Goal: Task Accomplishment & Management: Manage account settings

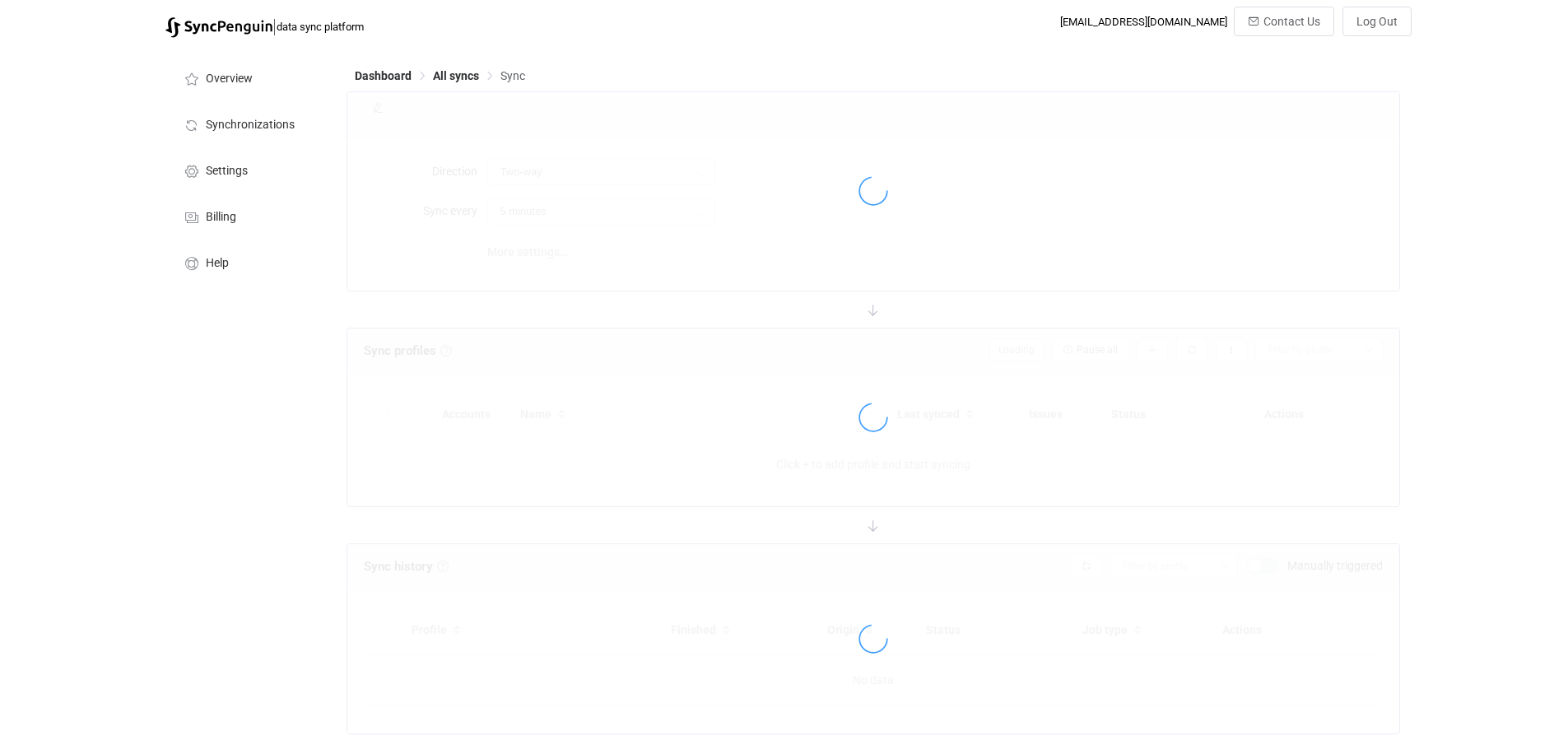
type input "Office 365 GAL → Outlook (one to many)"
type input "8 hours"
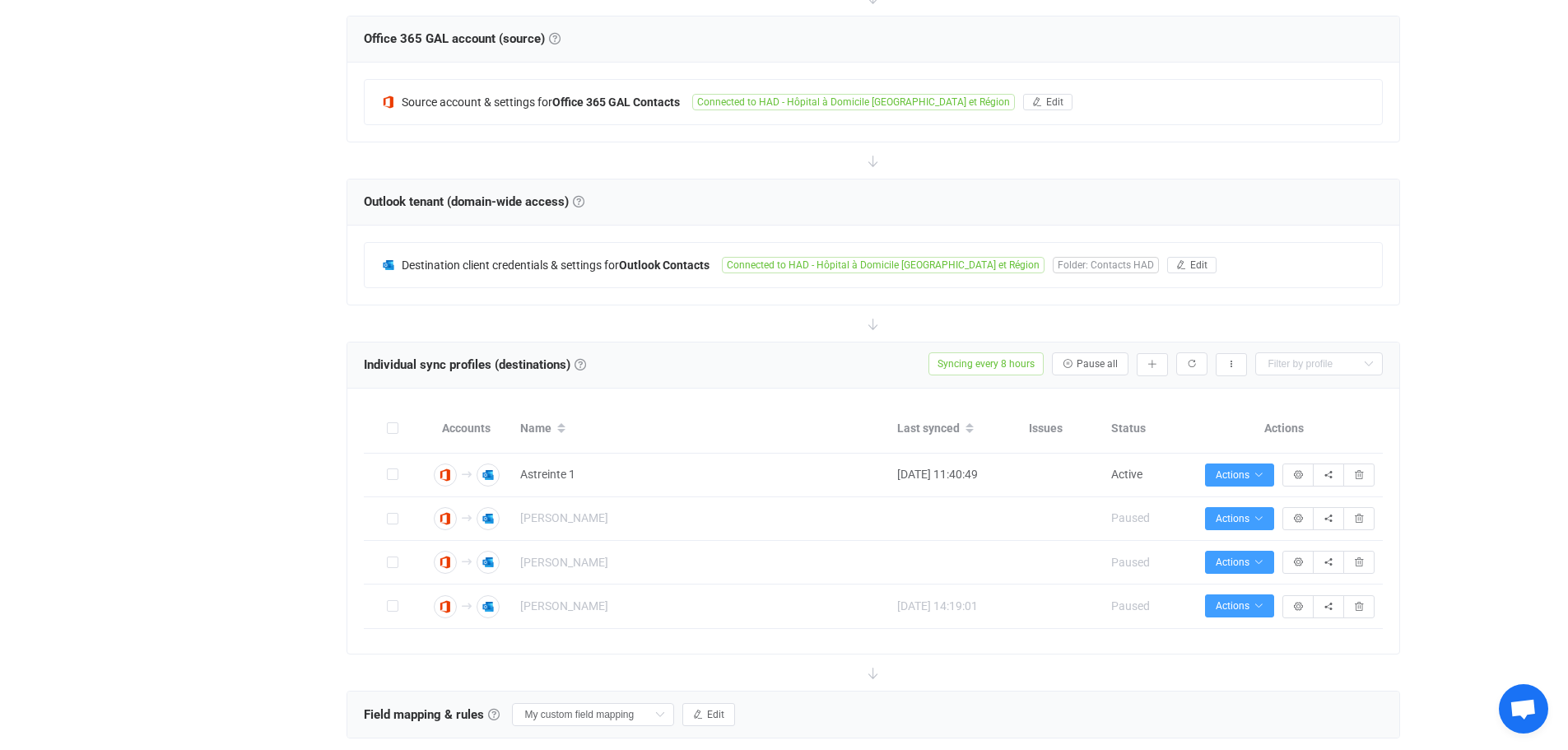
scroll to position [274, 0]
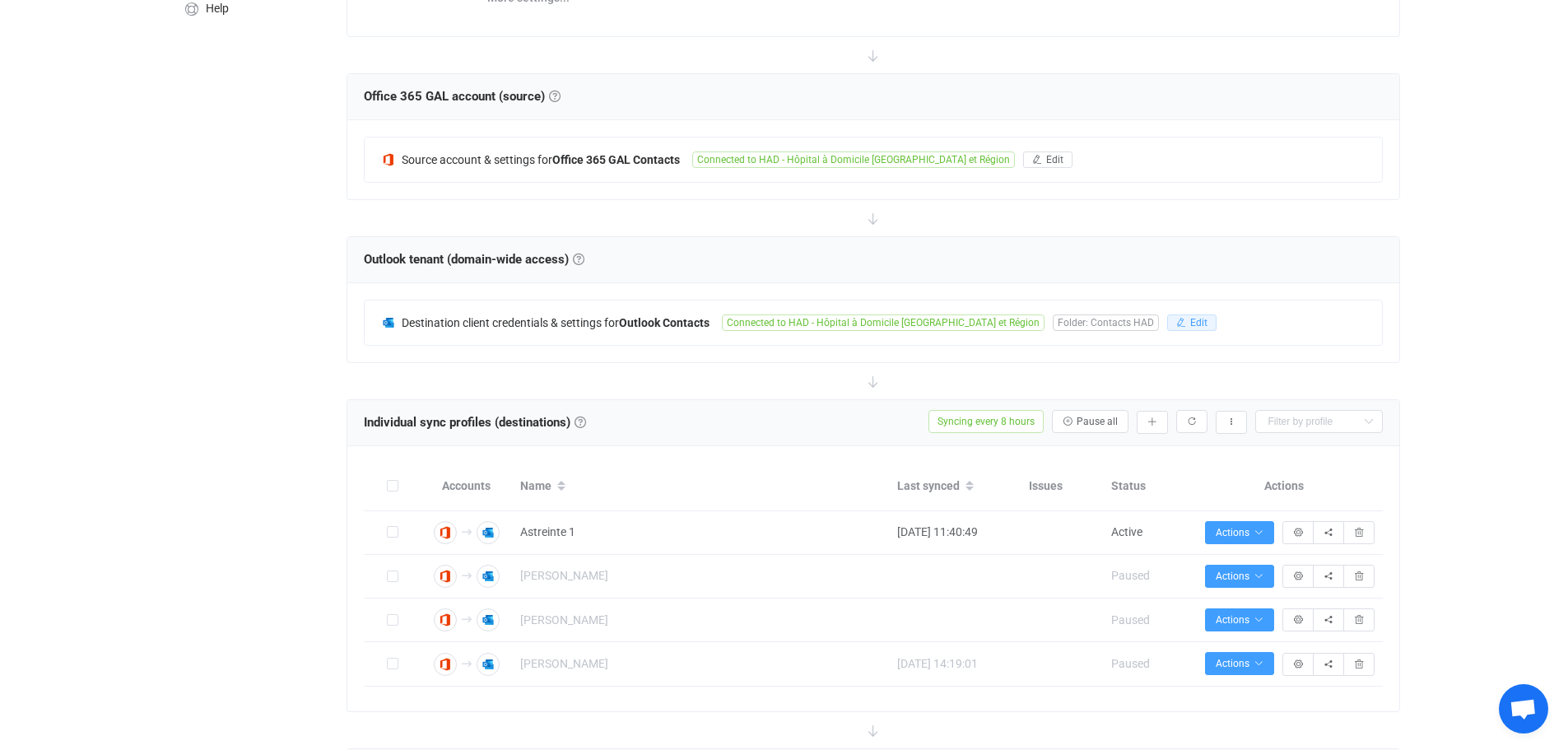
click at [1176, 318] on icon "button" at bounding box center [1180, 323] width 9 height 9
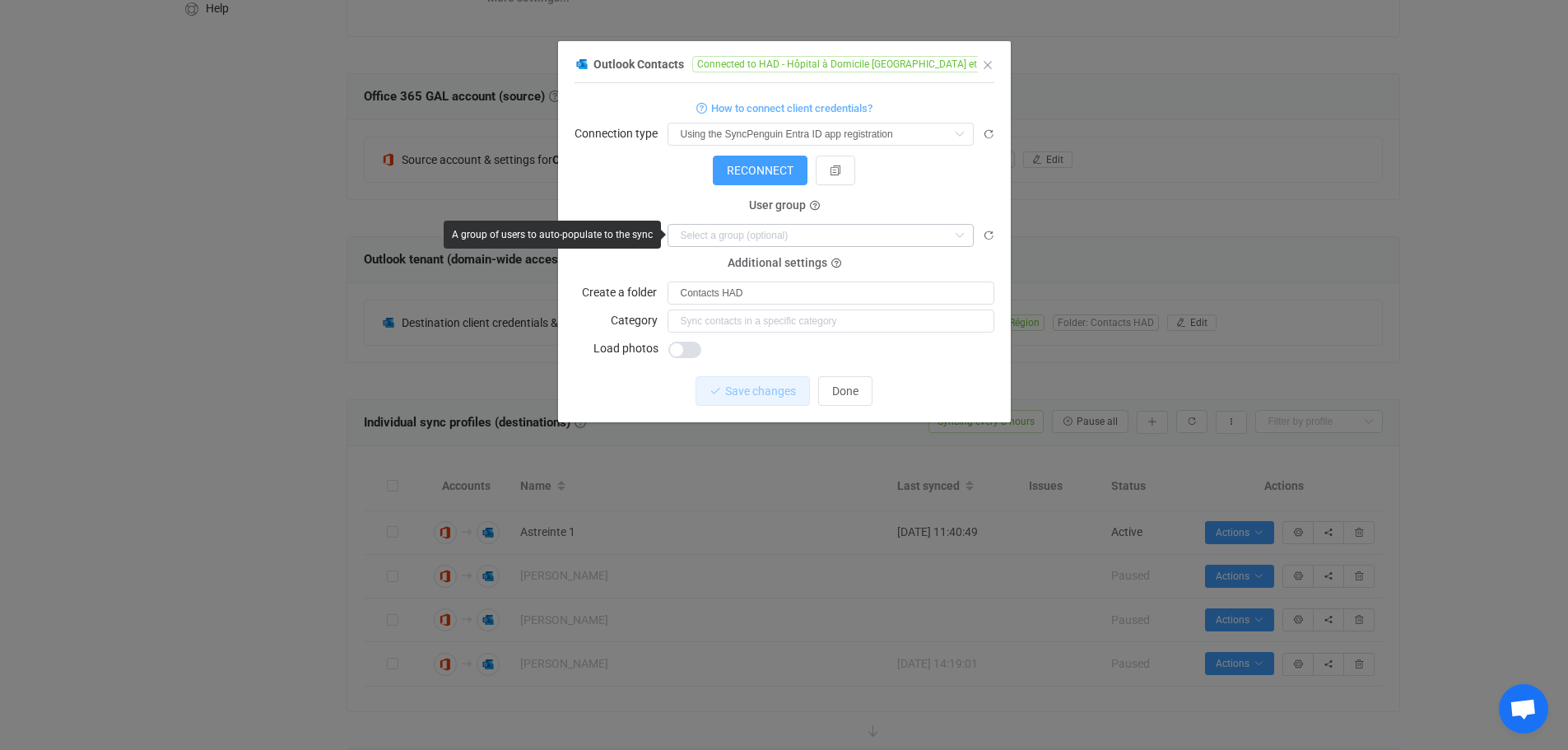
click at [959, 234] on icon "dialog" at bounding box center [959, 235] width 21 height 23
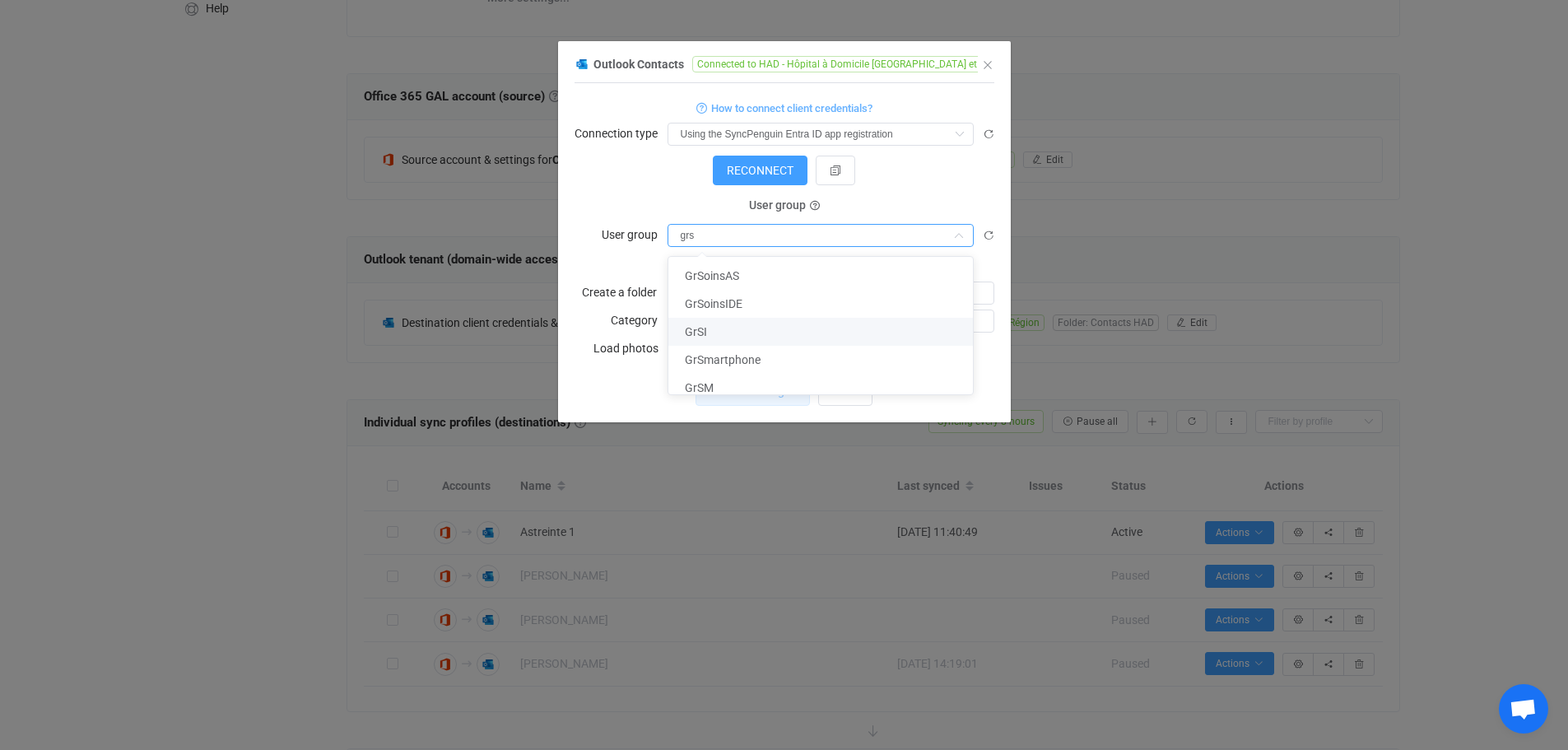
scroll to position [0, 0]
click at [848, 358] on li "GrSmartphone" at bounding box center [826, 360] width 317 height 28
type input "GrSmartphone"
click at [832, 387] on button "Discard" at bounding box center [845, 391] width 82 height 29
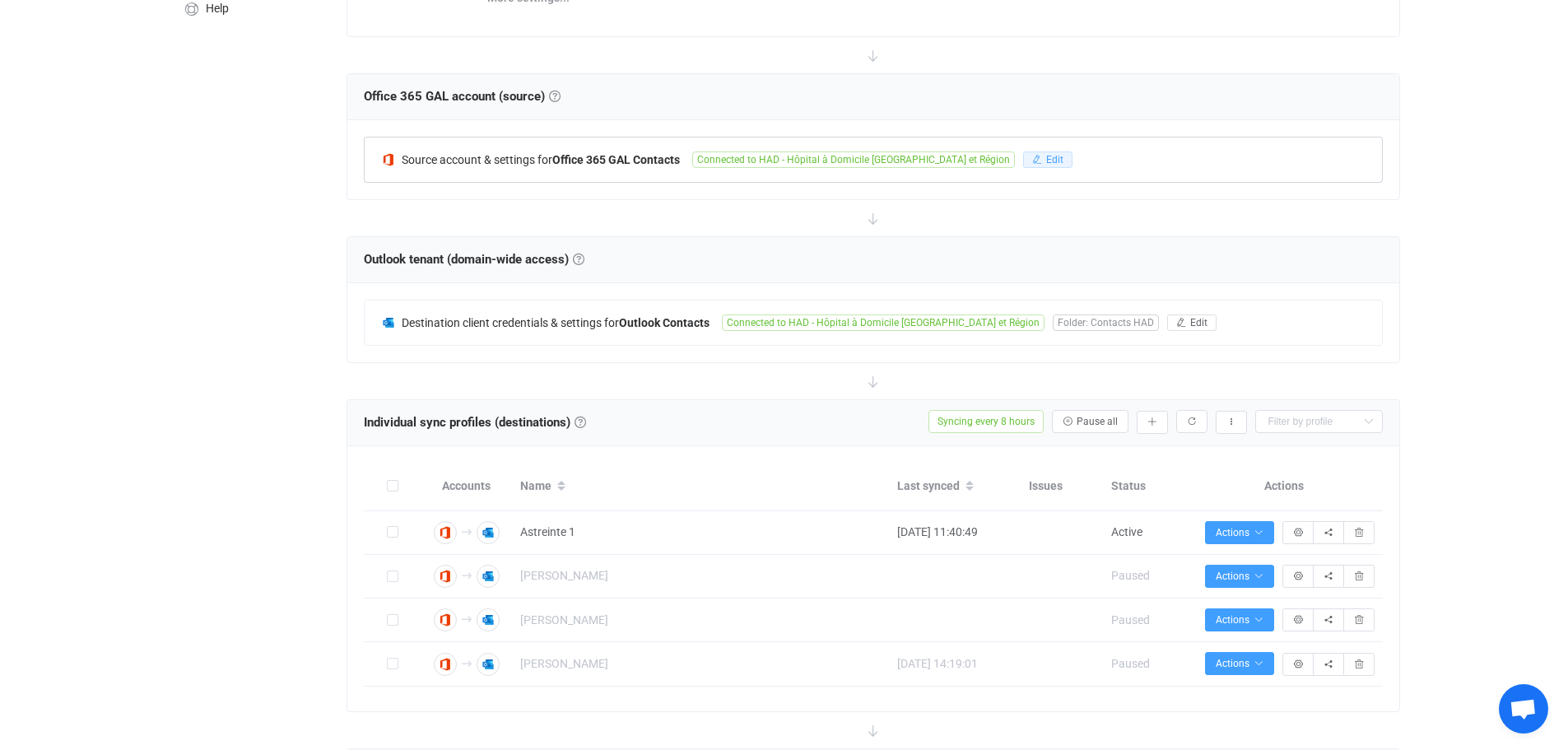
click at [1046, 160] on span "Edit" at bounding box center [1055, 160] width 17 height 11
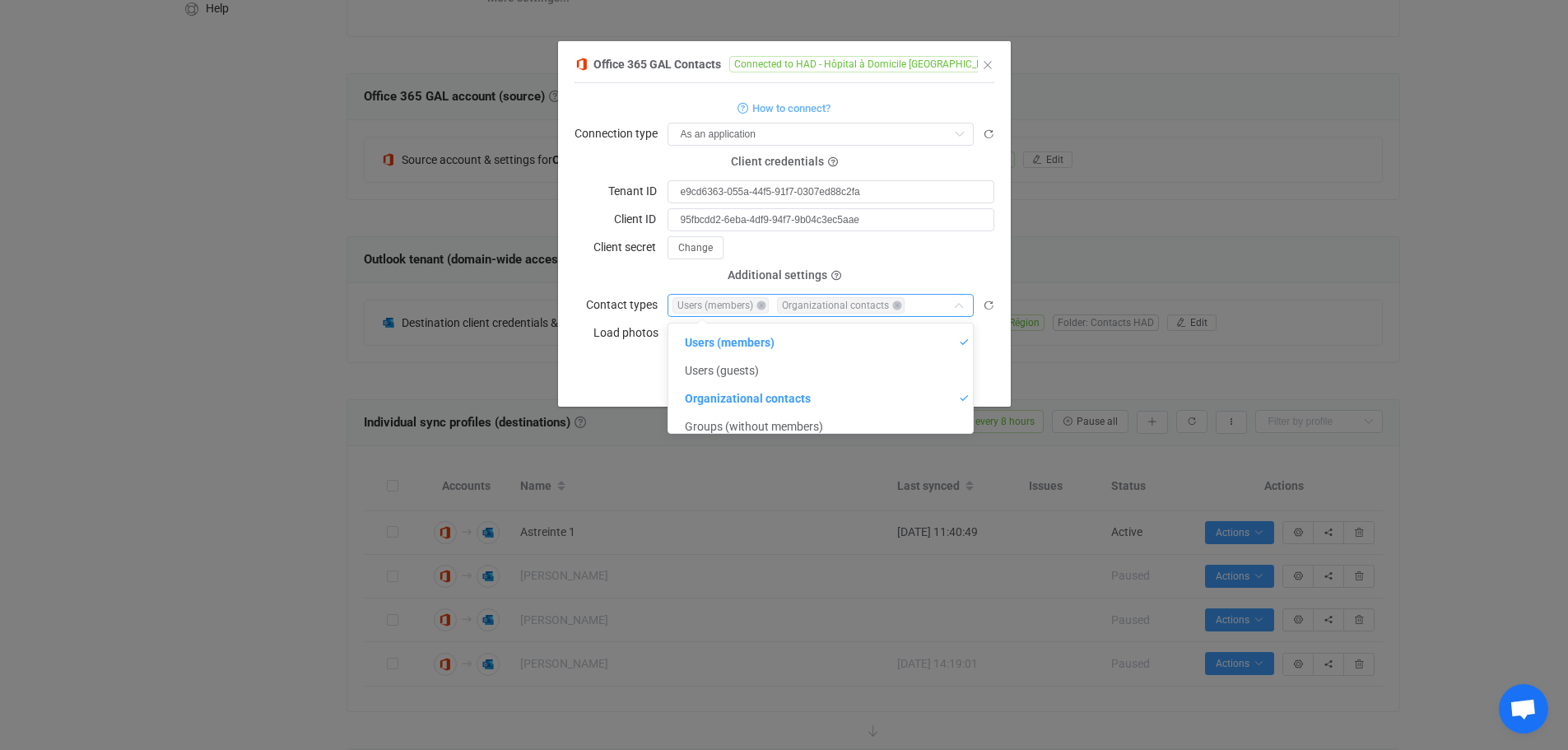
click at [934, 303] on input "dialog" at bounding box center [932, 305] width 30 height 11
click at [969, 258] on form "How to connect? Connection type As an application As a user or service account …" at bounding box center [784, 220] width 420 height 247
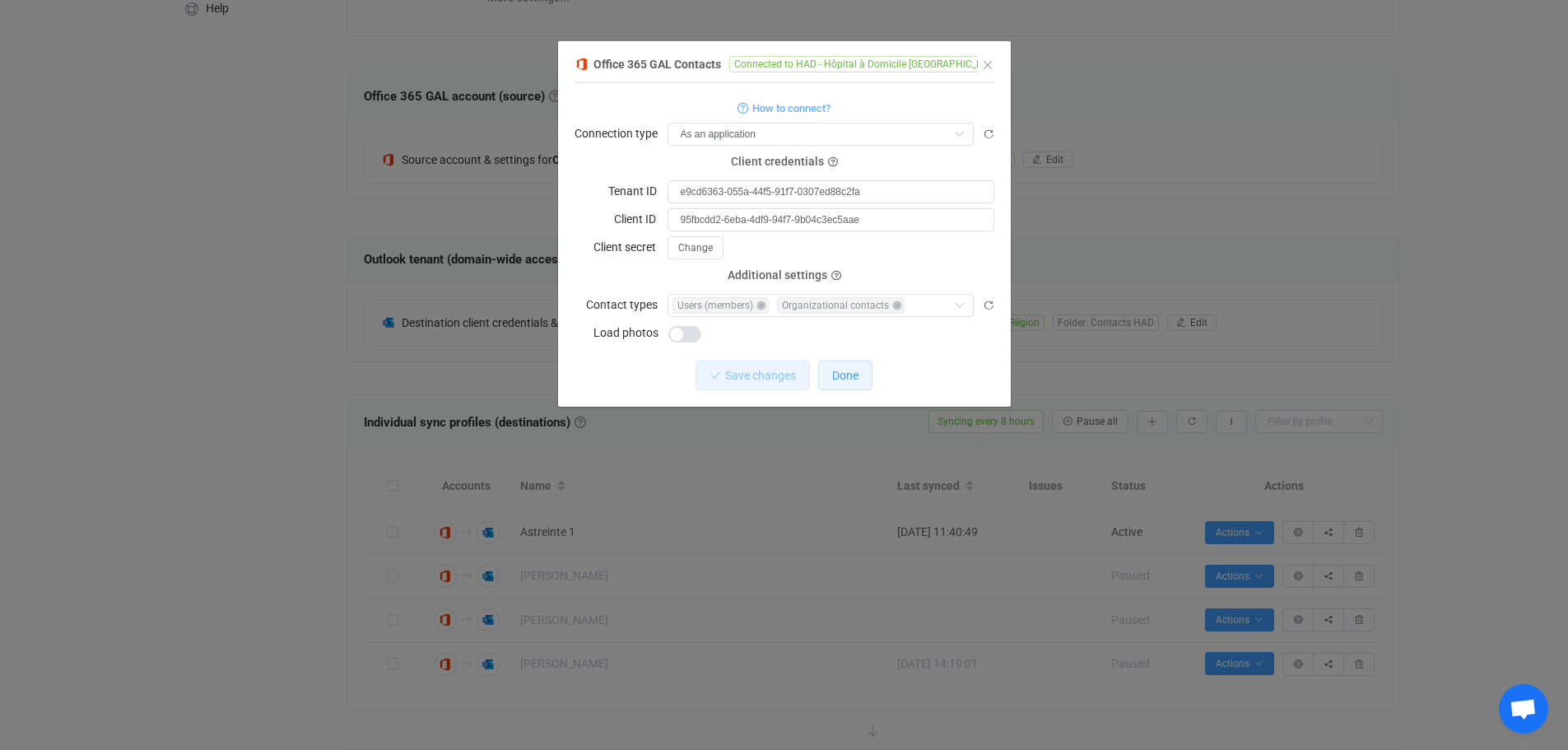
click at [857, 371] on span "Done" at bounding box center [845, 375] width 26 height 13
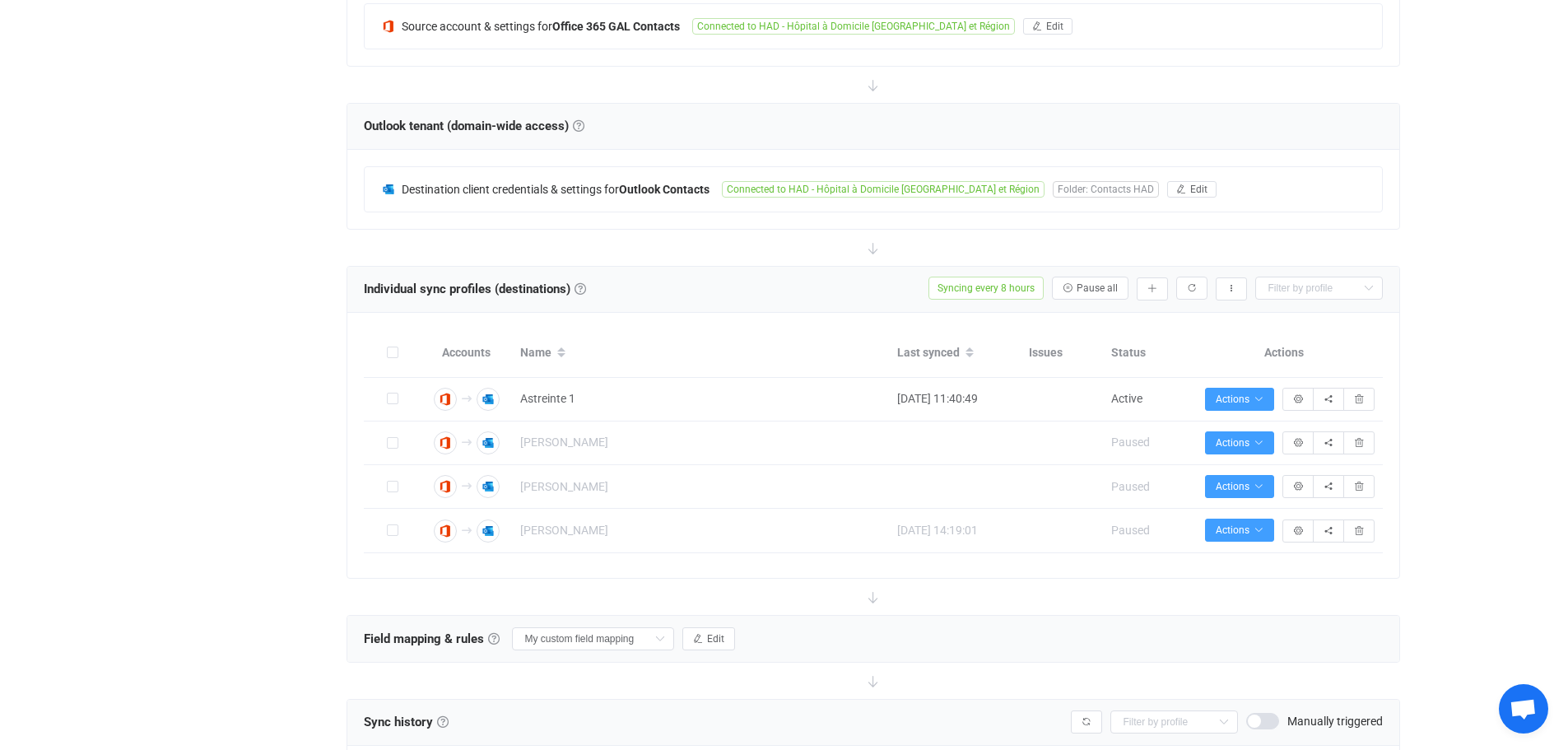
scroll to position [411, 0]
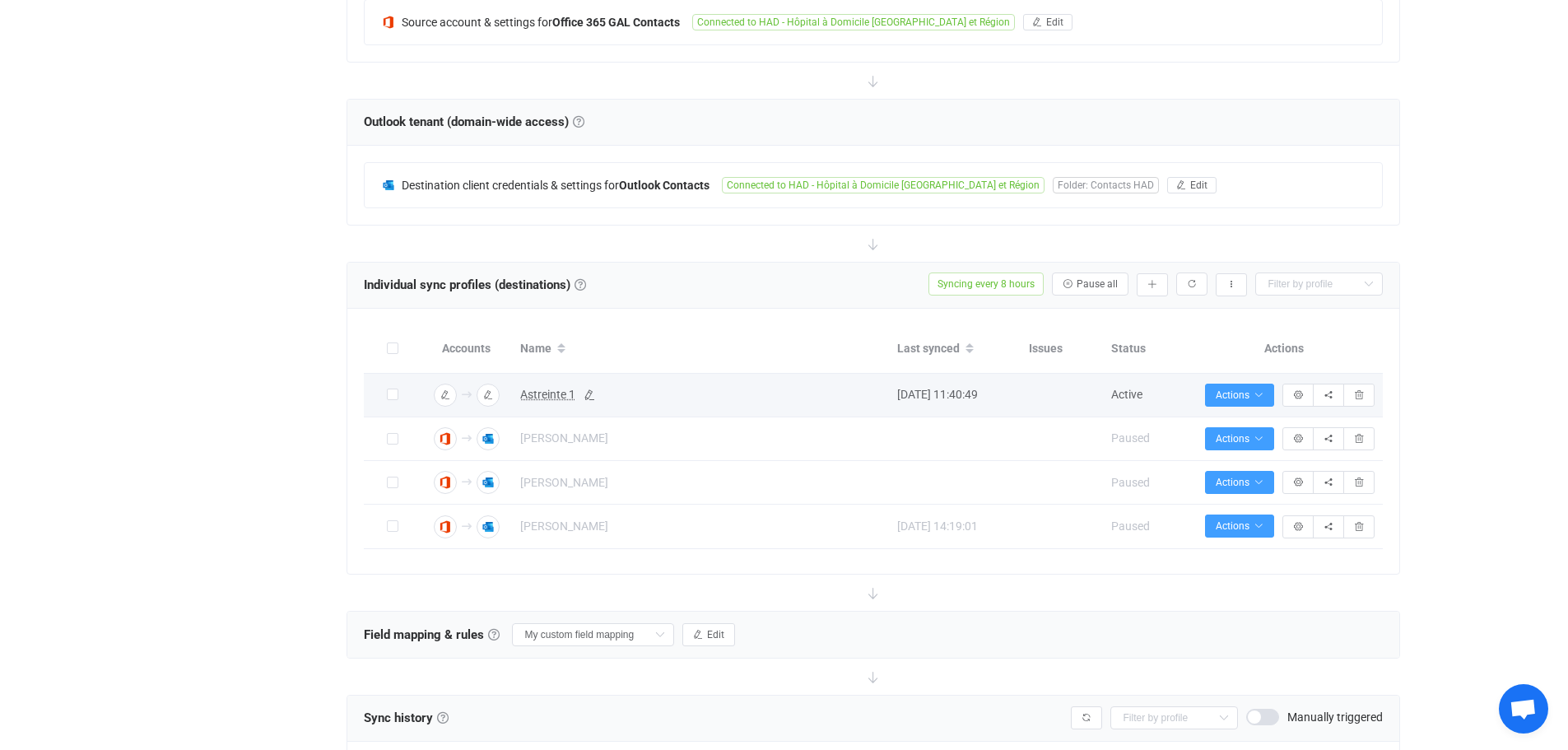
click at [560, 395] on span "Astreinte 1" at bounding box center [547, 395] width 55 height 19
type input "Astreinte 1"
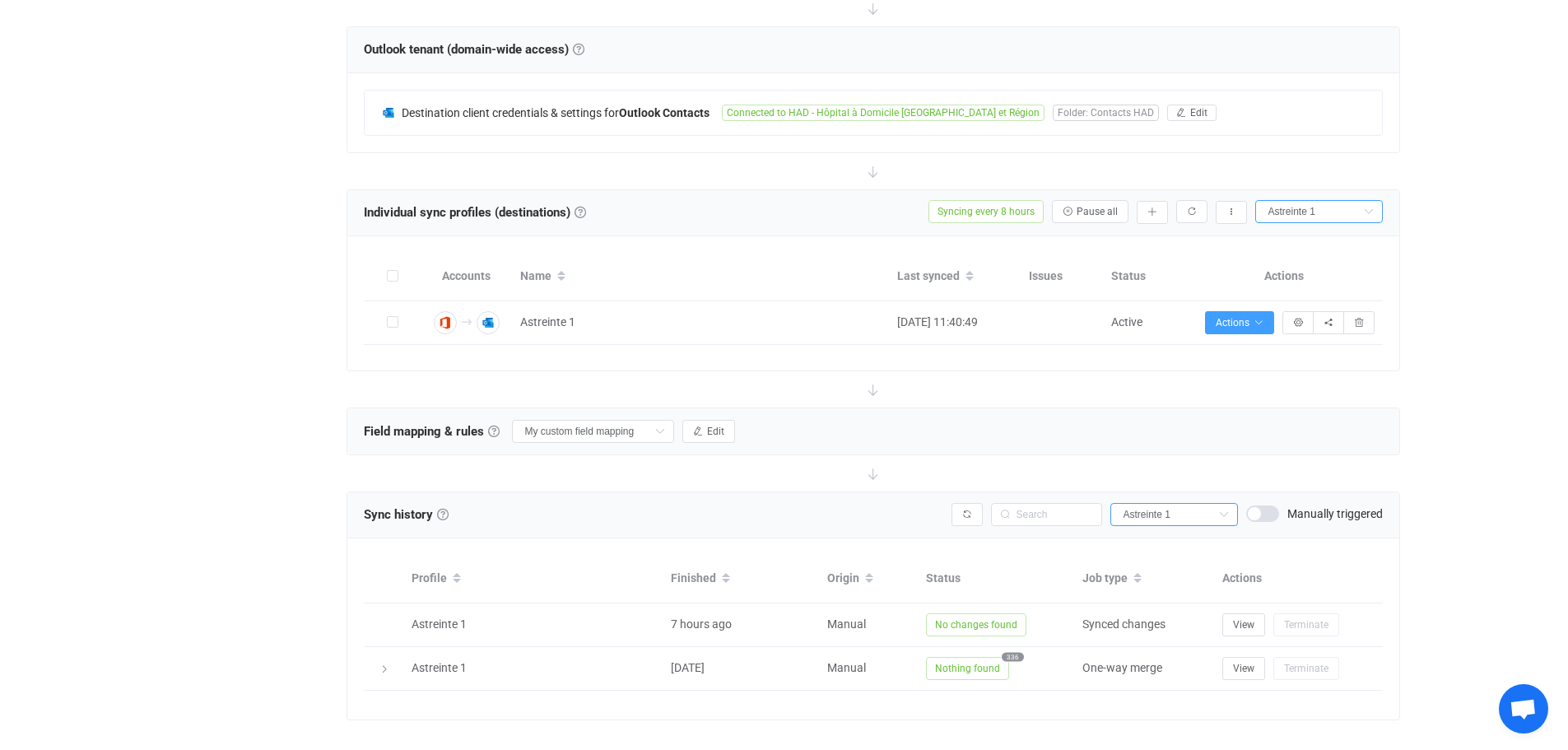
scroll to position [506, 0]
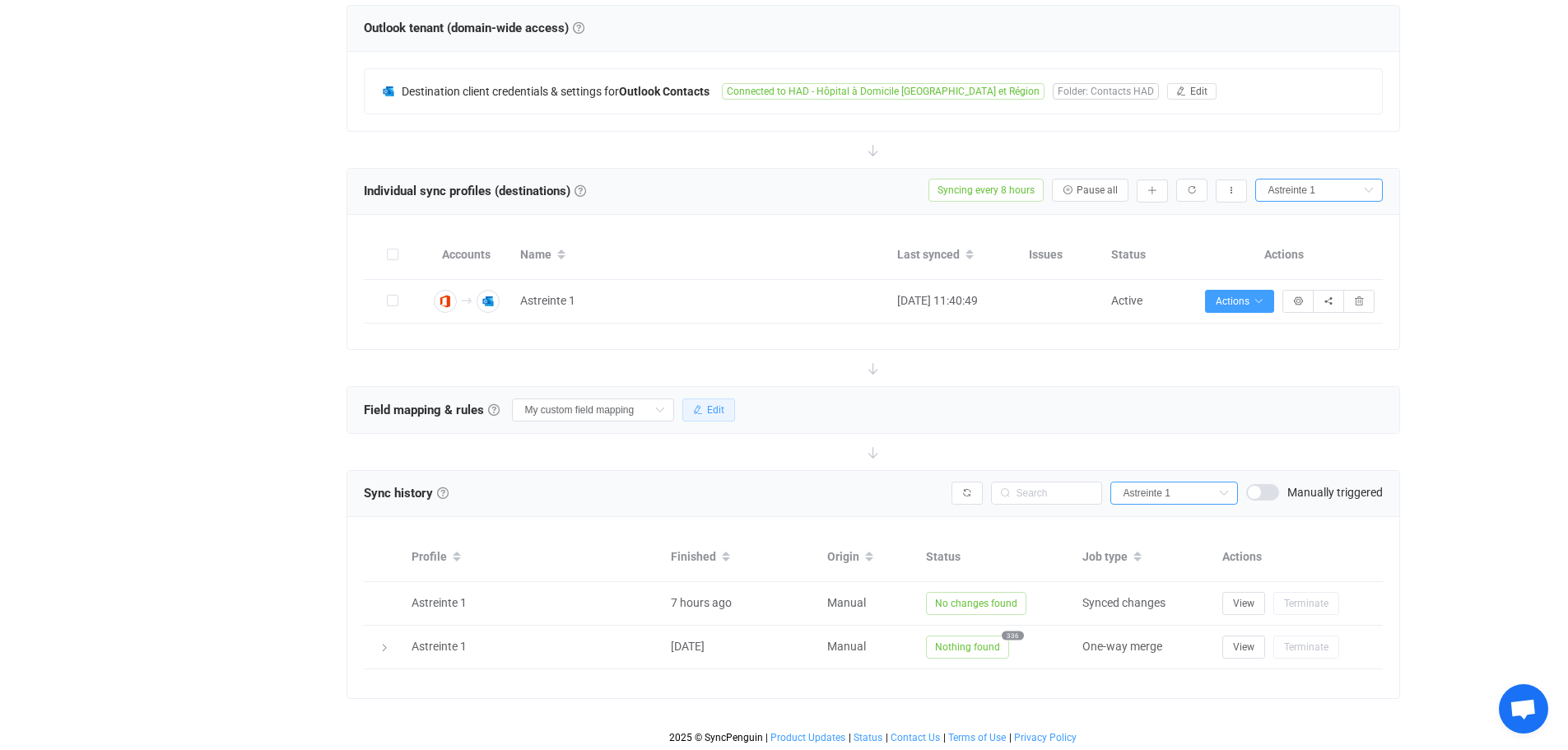
click at [719, 407] on span "Edit" at bounding box center [715, 410] width 17 height 11
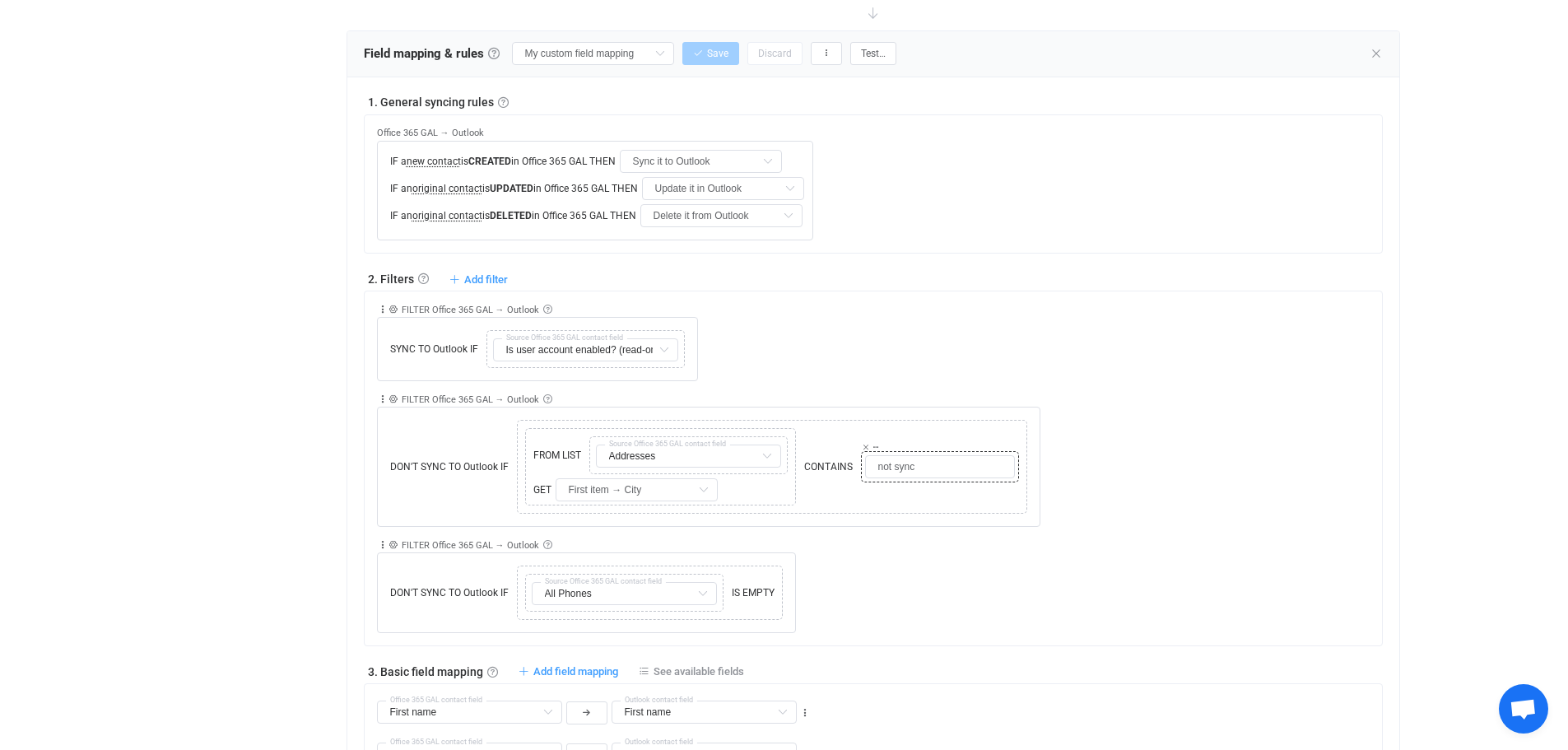
scroll to position [917, 0]
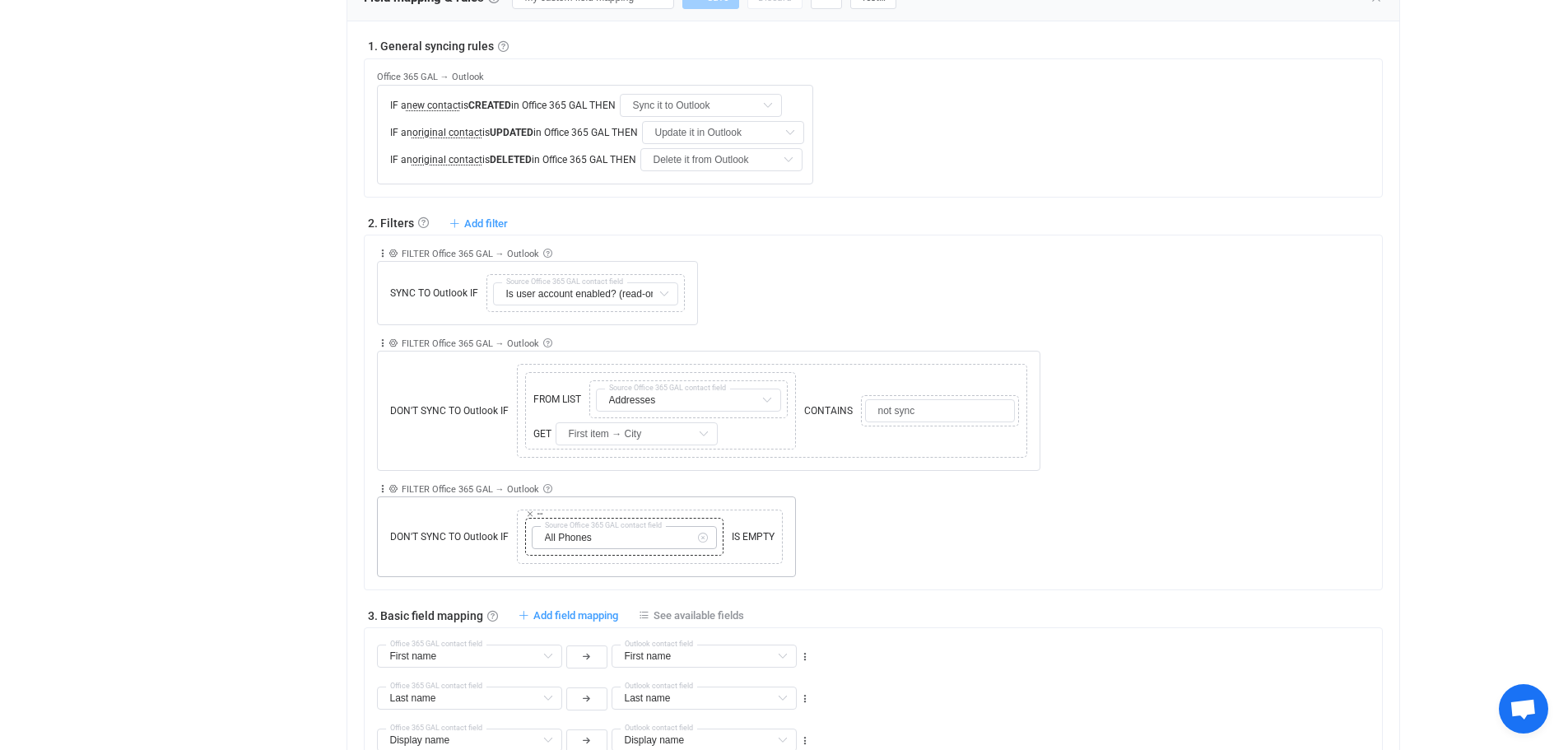
click at [699, 538] on icon at bounding box center [702, 537] width 21 height 23
click at [664, 538] on input "text" at bounding box center [625, 537] width 185 height 23
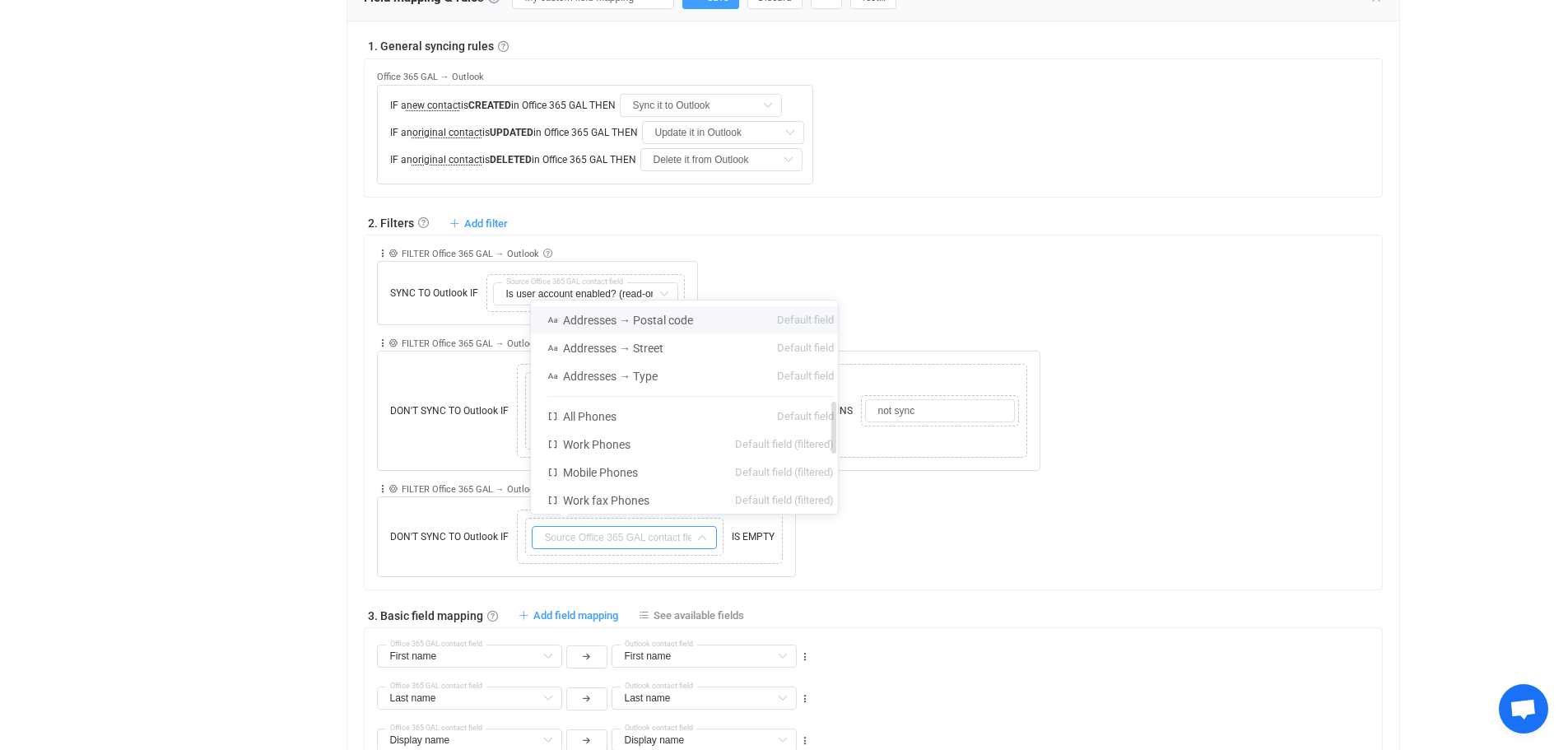
scroll to position [411, 0]
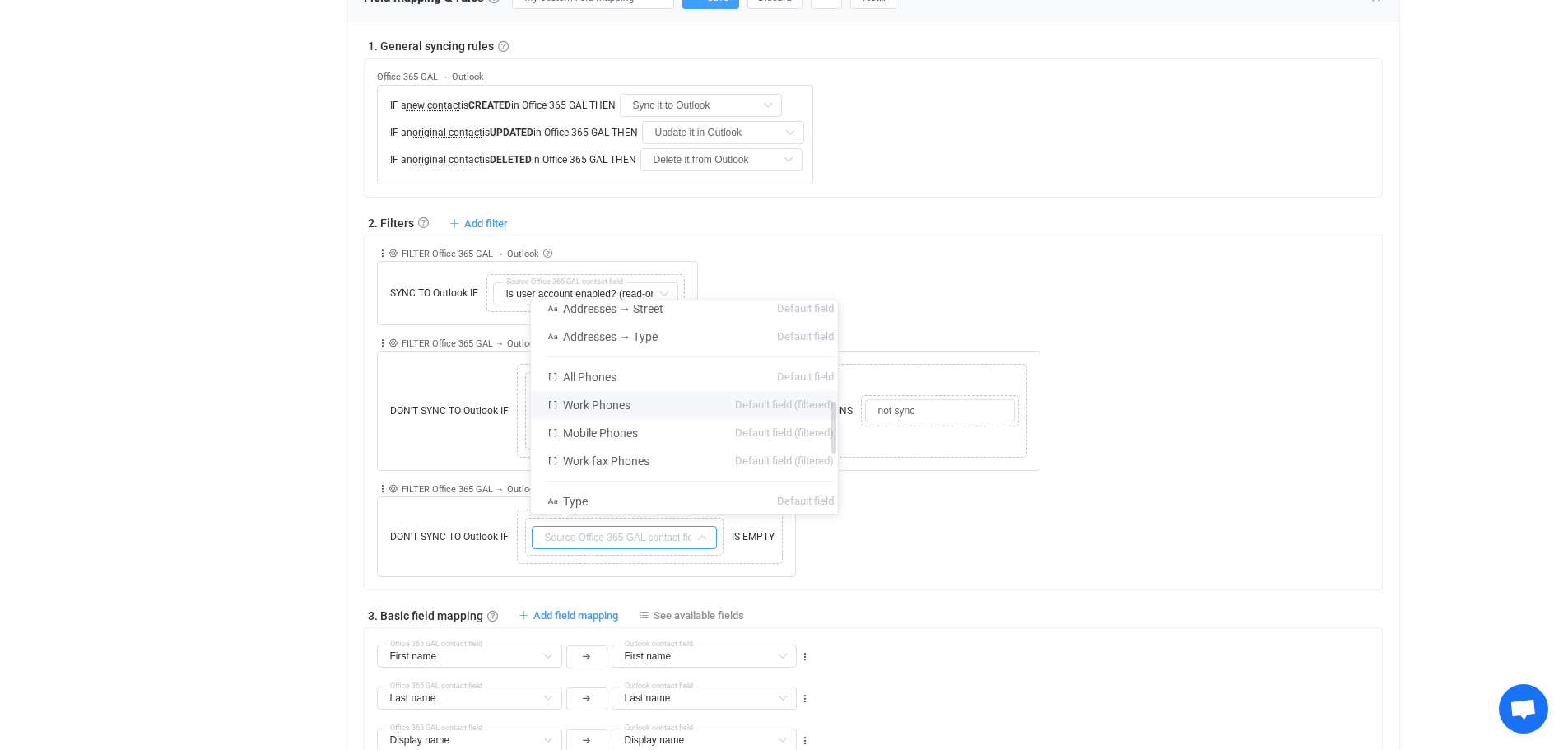
click at [691, 403] on li "Work Phones Default field (filtered)" at bounding box center [691, 406] width 319 height 28
type input "Work Phones"
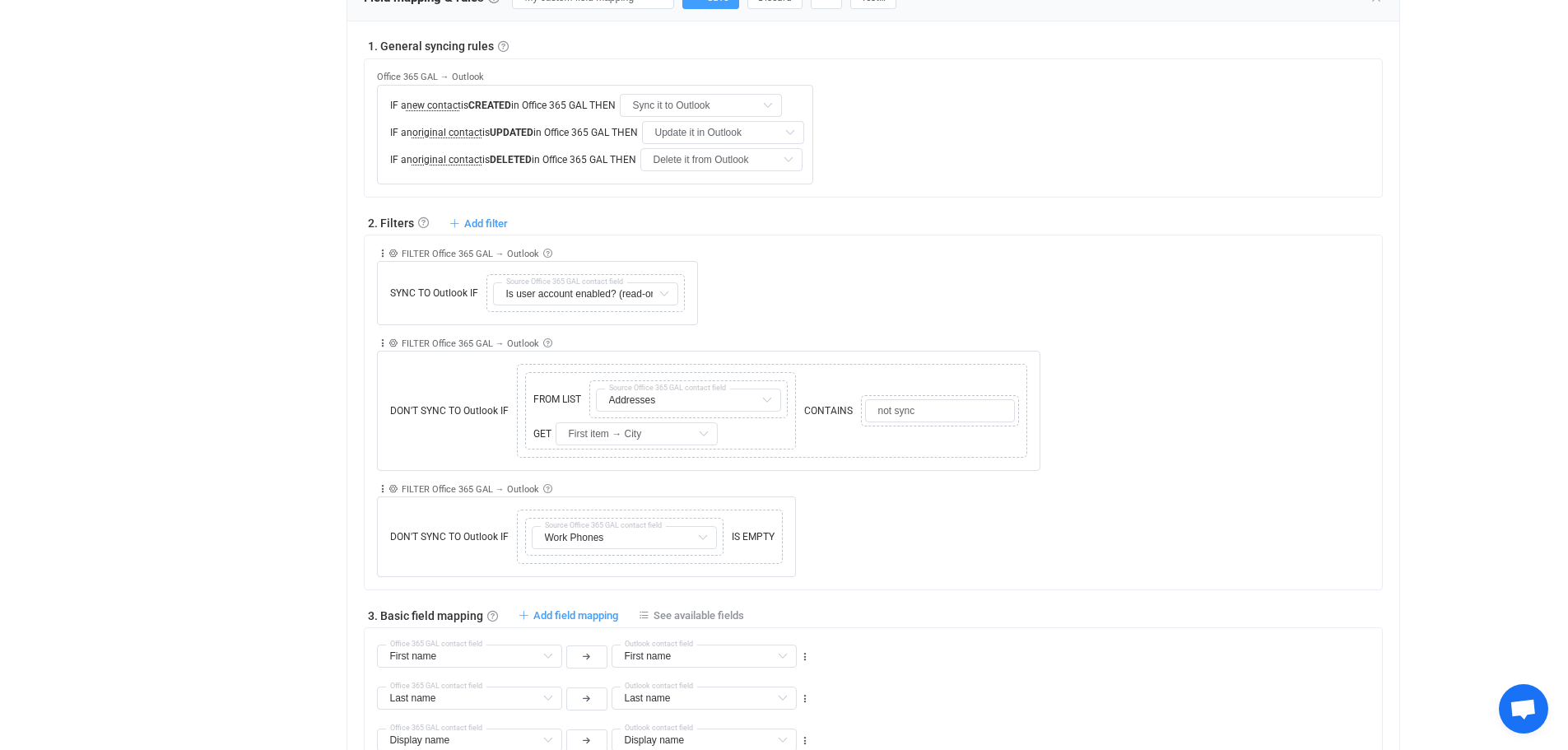
click at [936, 532] on div "Collapse Move up Move down Delete Rule description FILTER Office 365 GAL → Outl…" at bounding box center [879, 524] width 1005 height 106
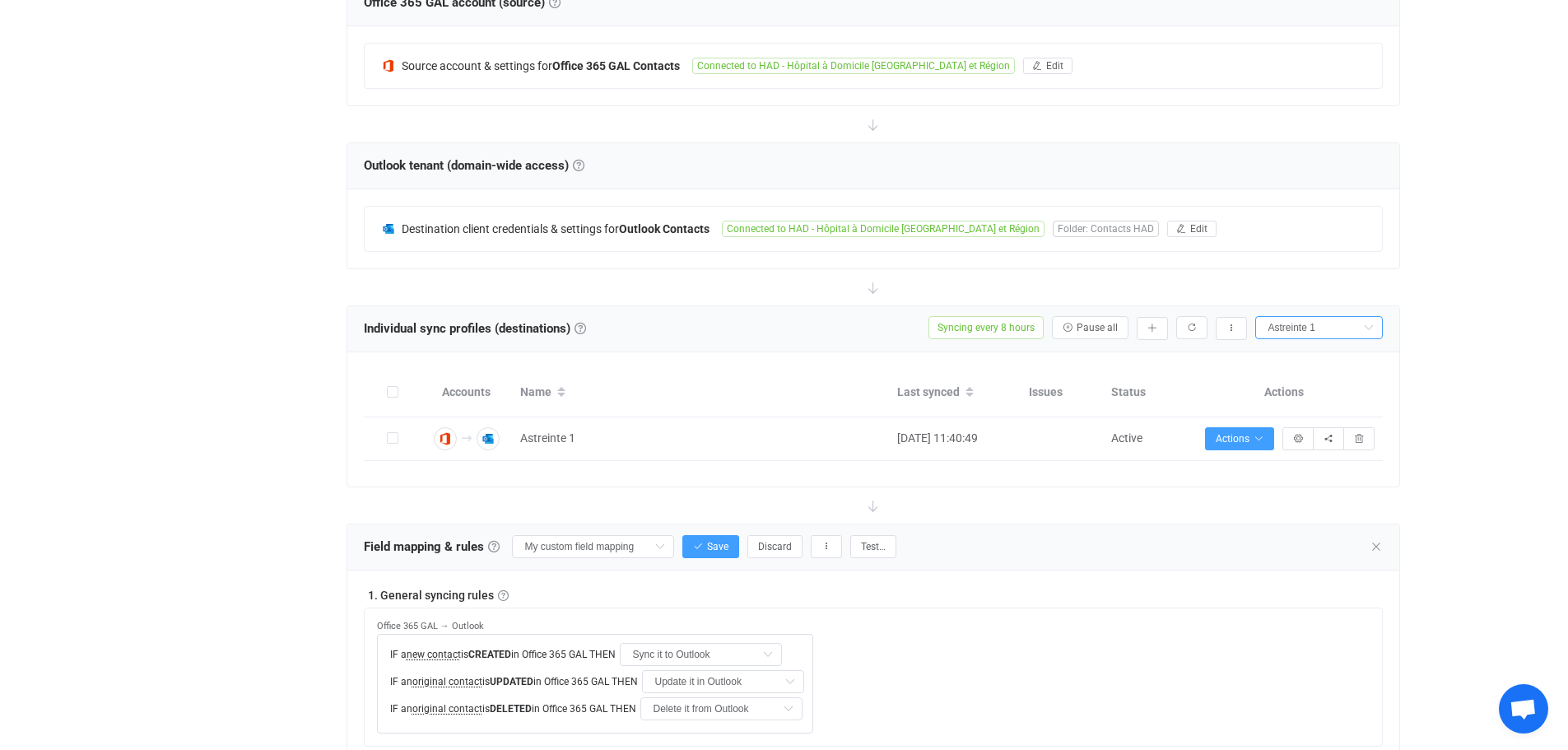
scroll to position [0, 0]
